Goal: Check status: Check status

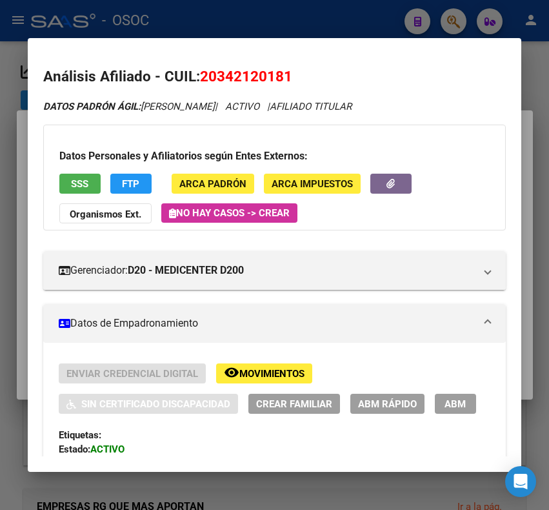
click at [247, 30] on div at bounding box center [274, 255] width 549 height 510
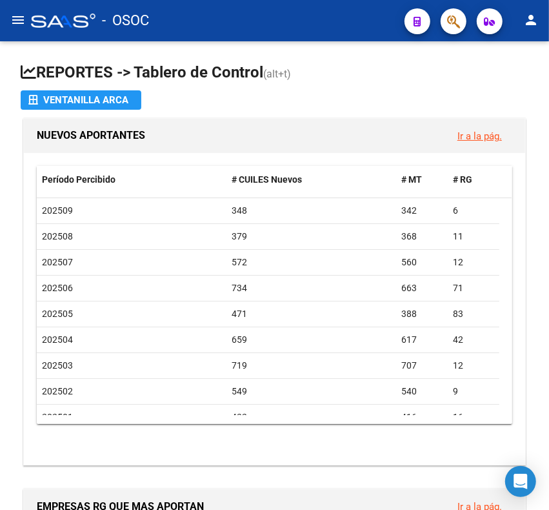
click at [247, 30] on div "- OSOC" at bounding box center [212, 20] width 363 height 28
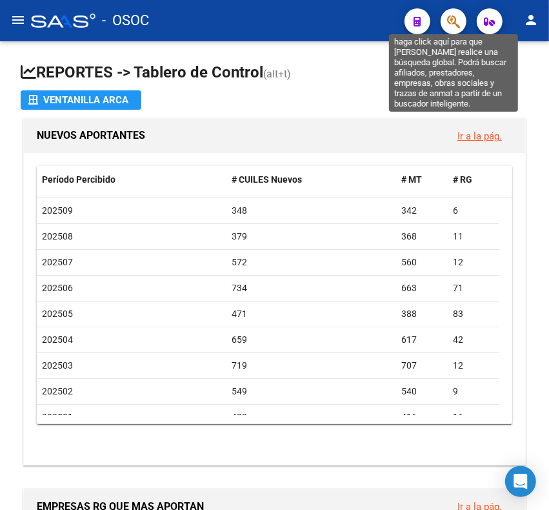
click at [449, 23] on icon "button" at bounding box center [453, 21] width 13 height 15
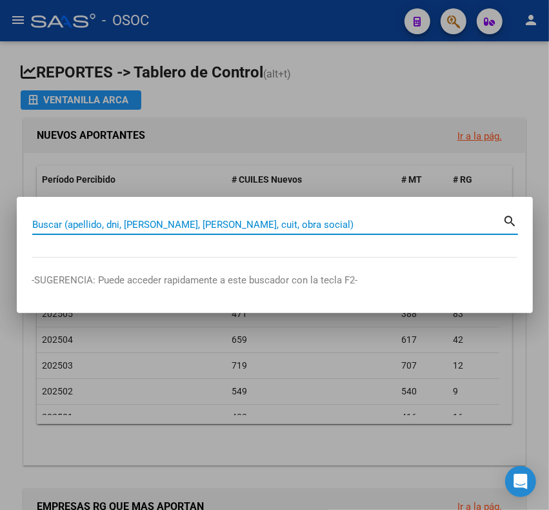
paste input "20200017391"
type input "20200017391"
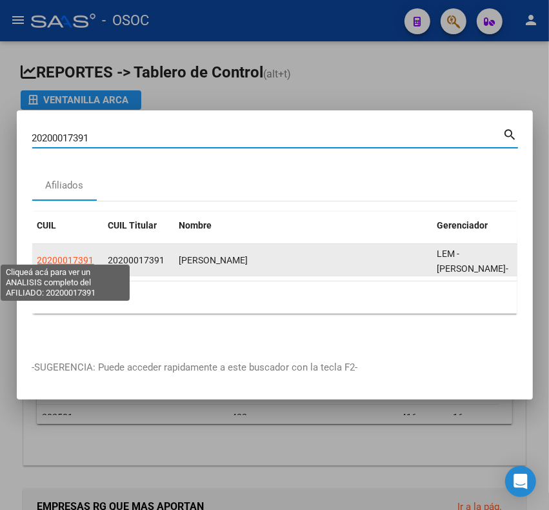
click at [71, 255] on span "20200017391" at bounding box center [65, 260] width 57 height 10
type textarea "20200017391"
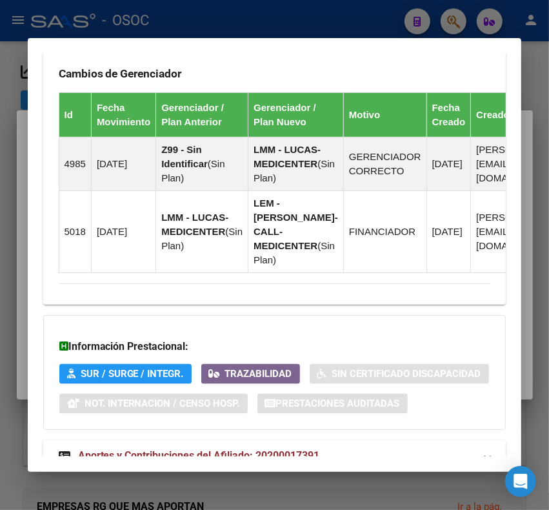
scroll to position [1050, 0]
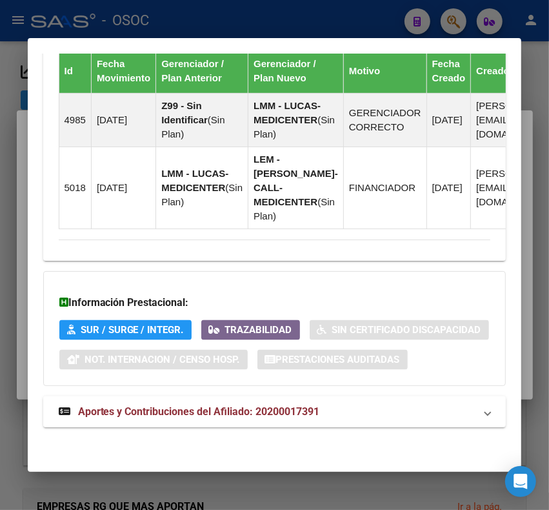
click at [415, 417] on mat-panel-title "Aportes y Contribuciones del Afiliado: 20200017391" at bounding box center [267, 411] width 417 height 15
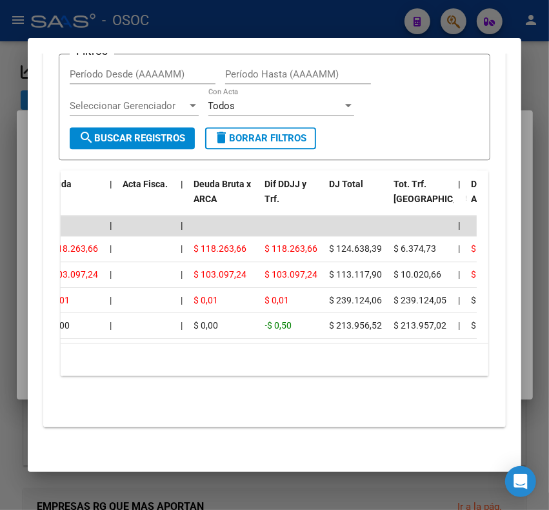
scroll to position [0, 0]
